Goal: Transaction & Acquisition: Book appointment/travel/reservation

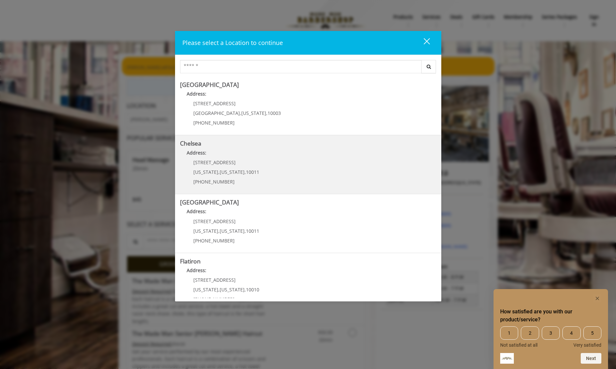
click at [270, 172] on link "Chelsea Address: [STREET_ADDRESS][US_STATE][US_STATE] (917) 639-3902" at bounding box center [308, 164] width 256 height 49
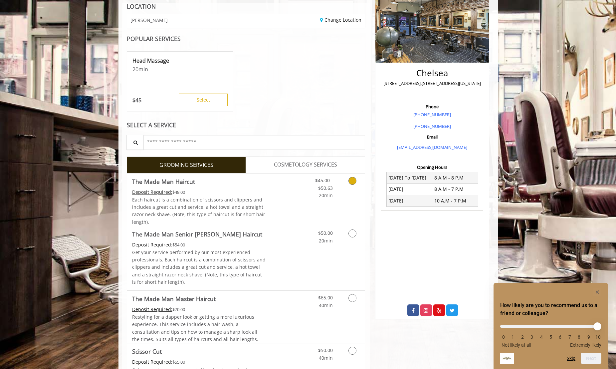
click at [226, 198] on span "Each haircut is a combination of scissors and clippers and includes a great cut…" at bounding box center [198, 210] width 133 height 29
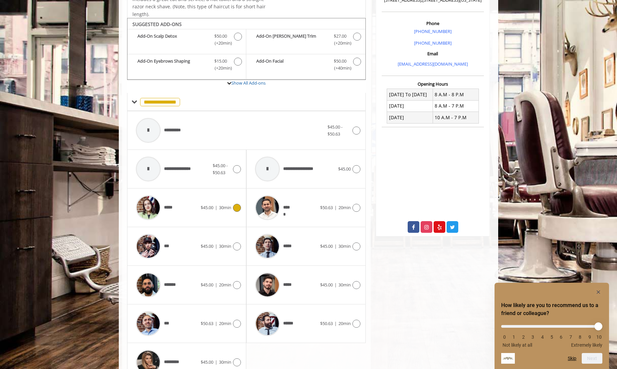
scroll to position [200, 0]
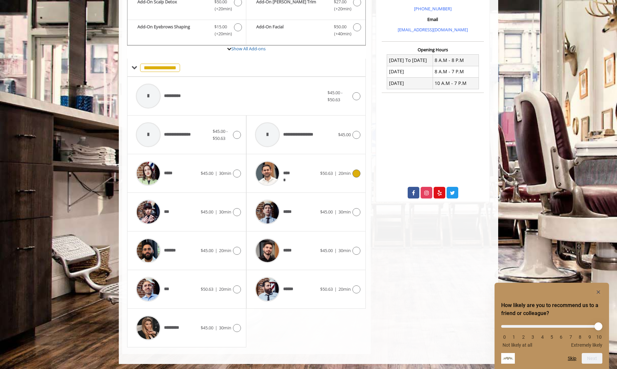
click at [280, 185] on div at bounding box center [268, 173] width 32 height 32
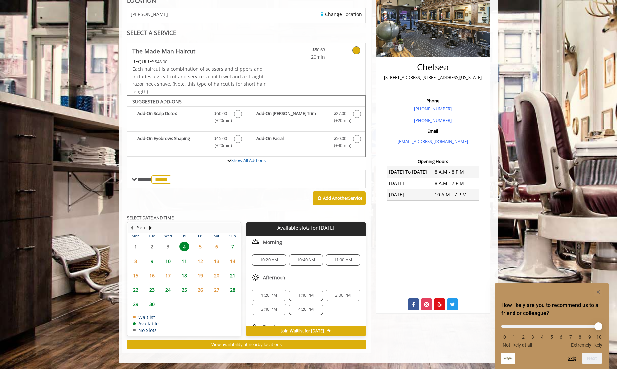
scroll to position [1, 0]
click at [268, 307] on span "3:40 PM" at bounding box center [269, 307] width 16 height 5
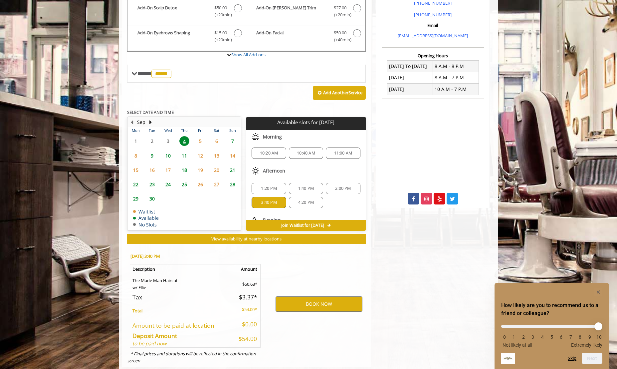
scroll to position [225, 0]
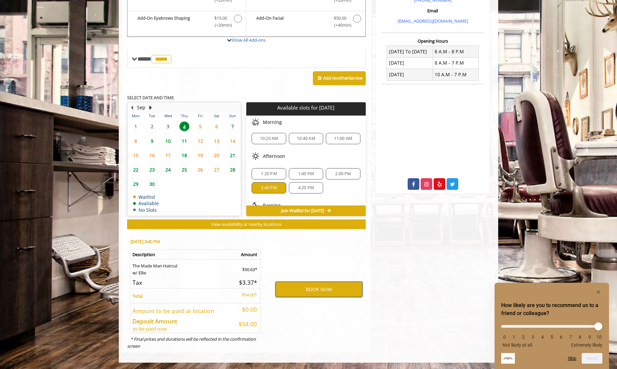
click at [293, 284] on button "BOOK NOW" at bounding box center [319, 289] width 87 height 15
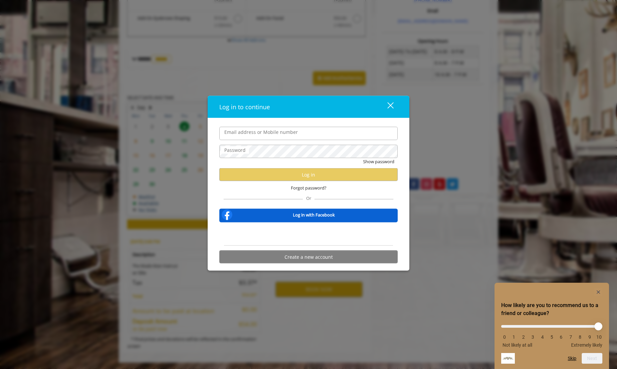
type input "**********"
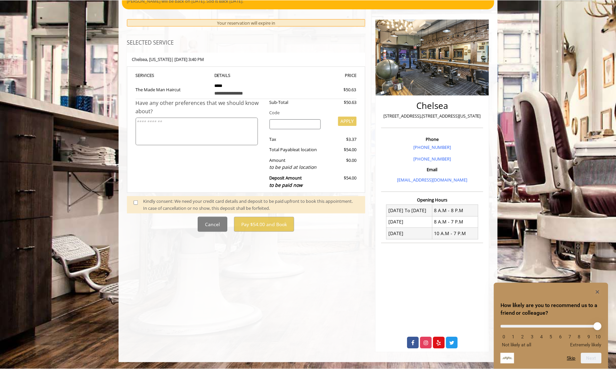
scroll to position [0, 0]
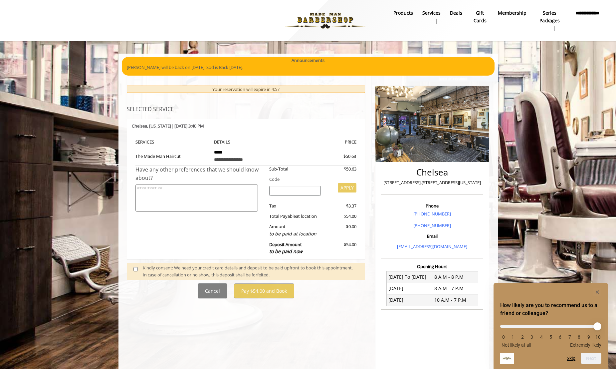
click at [178, 269] on div "Kindly consent: We need your credit card details and deposit to be paid upfront…" at bounding box center [251, 271] width 216 height 14
click at [133, 271] on span at bounding box center [138, 271] width 20 height 14
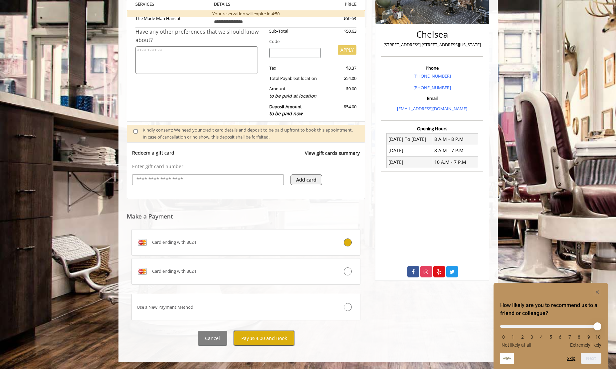
click at [262, 337] on button "Pay $54.00 and Book" at bounding box center [264, 337] width 60 height 15
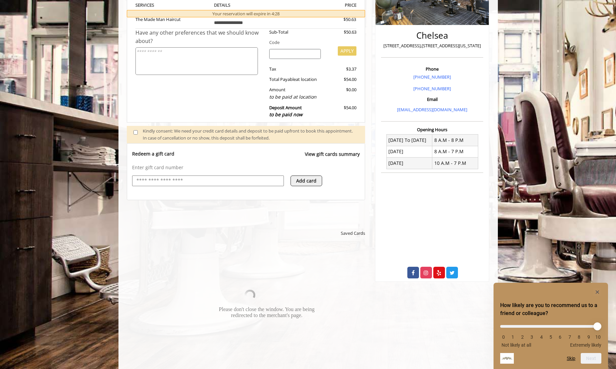
scroll to position [136, 0]
